Goal: Task Accomplishment & Management: Manage account settings

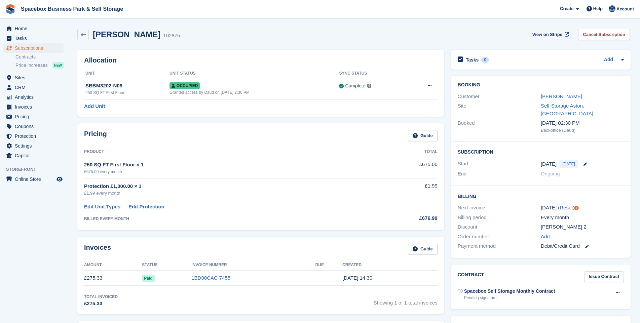
scroll to position [242, 0]
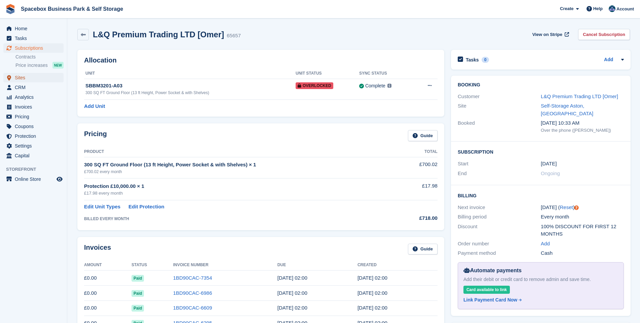
click at [20, 79] on span "Sites" at bounding box center [35, 77] width 40 height 9
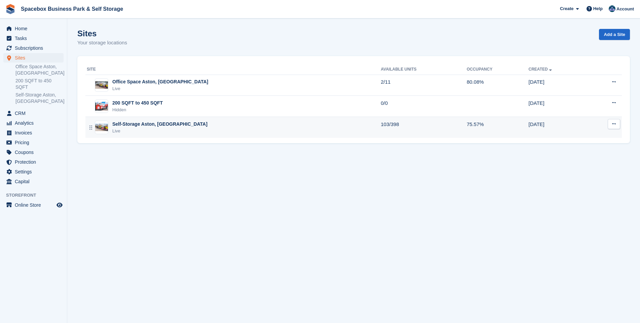
click at [122, 125] on div "Self-Storage Aston, [GEOGRAPHIC_DATA]" at bounding box center [159, 124] width 95 height 7
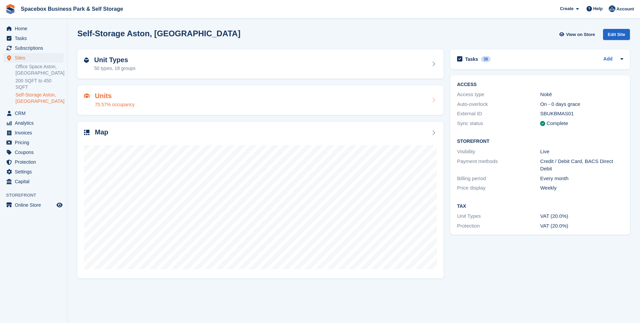
click at [107, 97] on h2 "Units" at bounding box center [115, 96] width 40 height 8
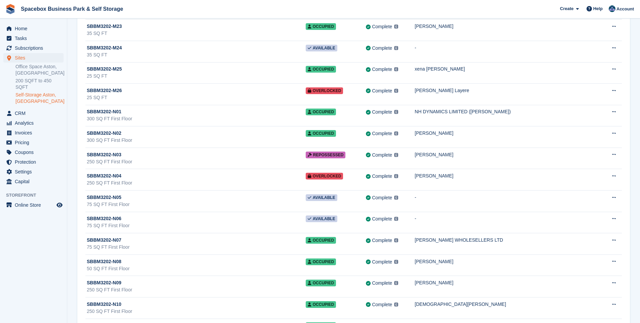
scroll to position [8189, 0]
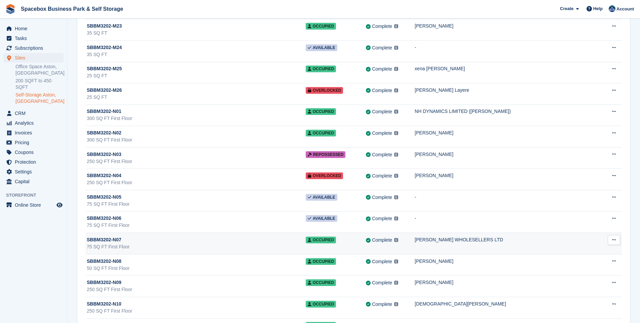
click at [195, 241] on div "SBBM3202-N07" at bounding box center [196, 239] width 219 height 7
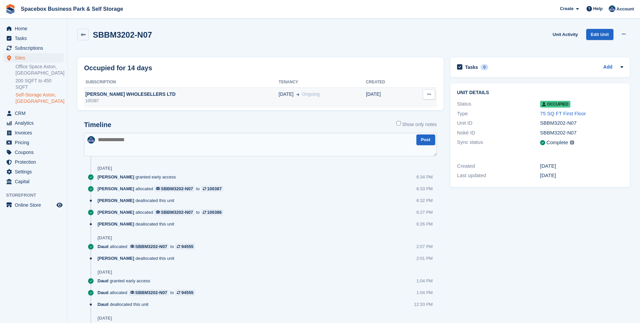
click at [113, 98] on div "[PERSON_NAME] WHOLESELLERS LTD" at bounding box center [181, 94] width 195 height 7
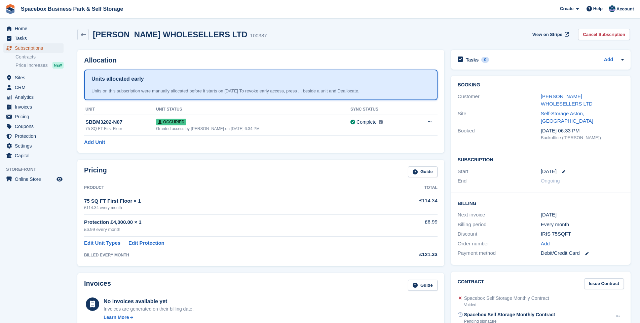
click at [34, 46] on span "Subscriptions" at bounding box center [35, 47] width 40 height 9
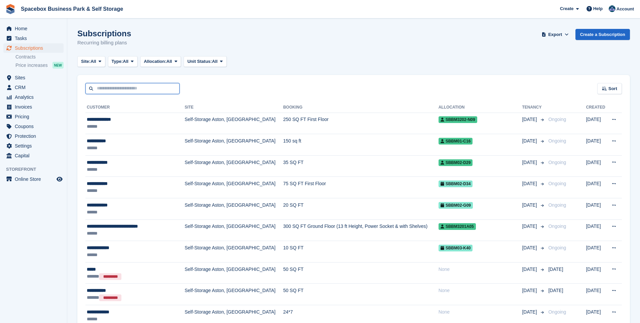
click at [117, 92] on input "text" at bounding box center [132, 88] width 94 height 11
type input "*******"
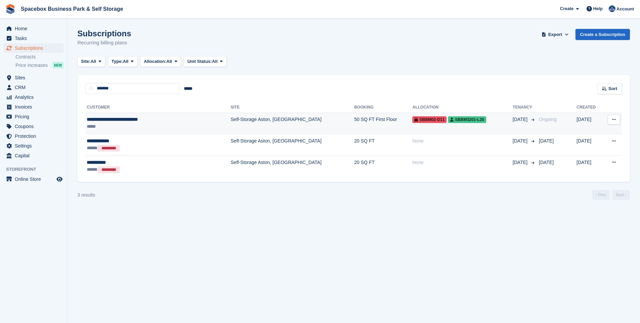
click at [231, 118] on td "Self-Storage Aston, [GEOGRAPHIC_DATA]" at bounding box center [292, 124] width 123 height 22
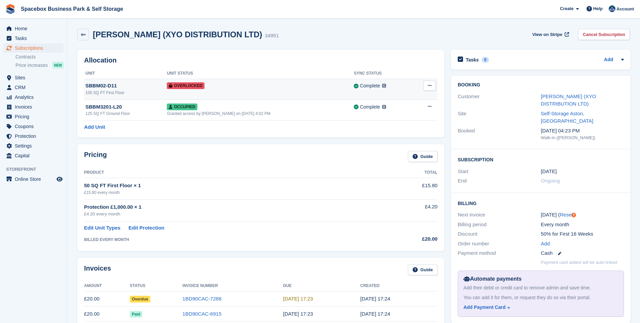
click at [431, 87] on button at bounding box center [429, 86] width 12 height 10
click at [389, 101] on p "Remove Overlock" at bounding box center [403, 98] width 58 height 9
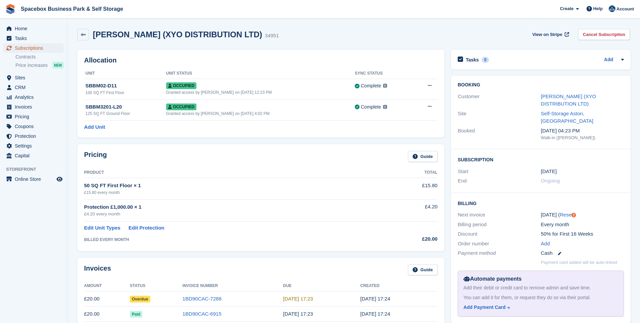
click at [27, 47] on span "Subscriptions" at bounding box center [35, 47] width 40 height 9
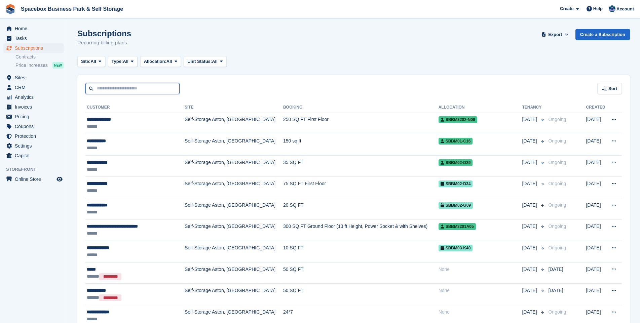
click at [114, 87] on input "text" at bounding box center [132, 88] width 94 height 11
type input "******"
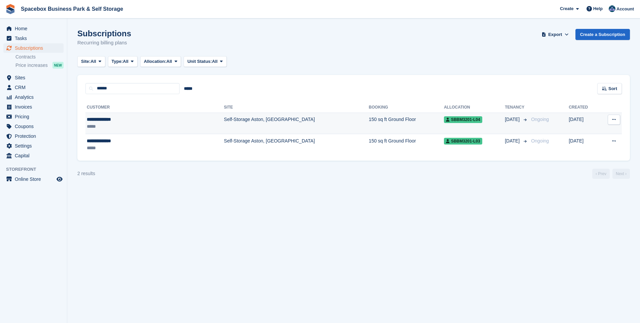
click at [224, 118] on td "Self-Storage Aston, [GEOGRAPHIC_DATA]" at bounding box center [296, 124] width 145 height 22
